Goal: Check status: Check status

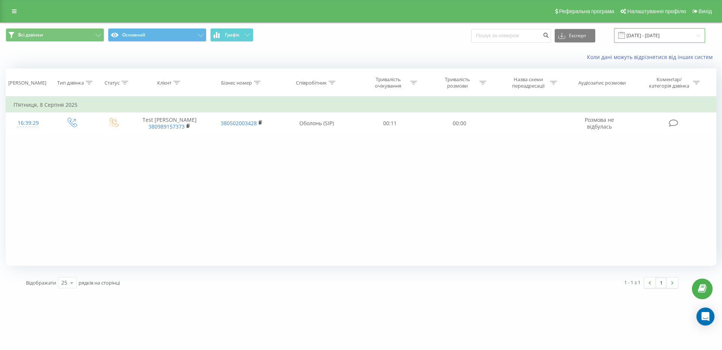
click at [695, 37] on input "[DATE] - [DATE]" at bounding box center [659, 35] width 91 height 15
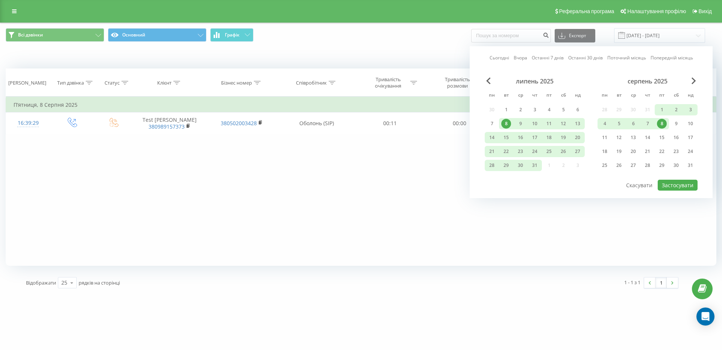
click at [692, 77] on div "Сьогодні Вчора Останні 7 днів Останні 30 днів Поточний місяць Попередній місяць…" at bounding box center [591, 122] width 243 height 152
click at [692, 82] on span "Next Month" at bounding box center [693, 80] width 5 height 7
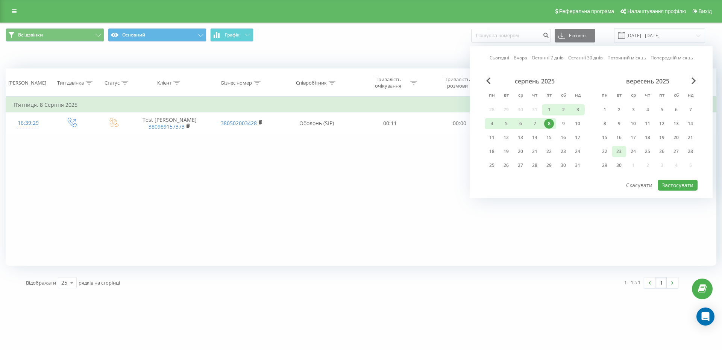
click at [619, 152] on div "23" at bounding box center [619, 152] width 10 height 10
click at [678, 181] on button "Застосувати" at bounding box center [677, 185] width 40 height 11
type input "[DATE] - [DATE]"
